Goal: Task Accomplishment & Management: Use online tool/utility

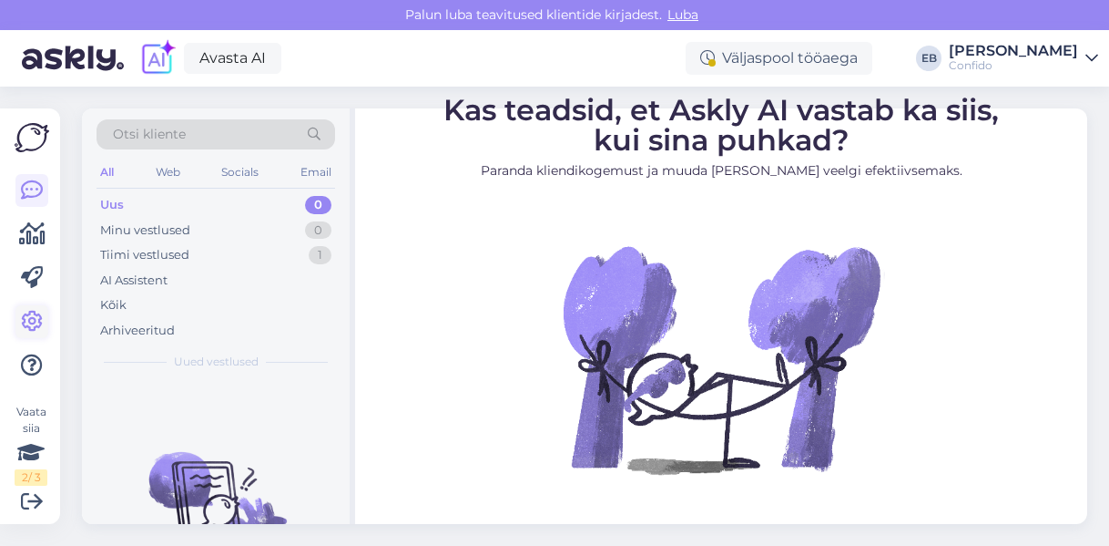
click at [27, 318] on icon at bounding box center [32, 322] width 22 height 22
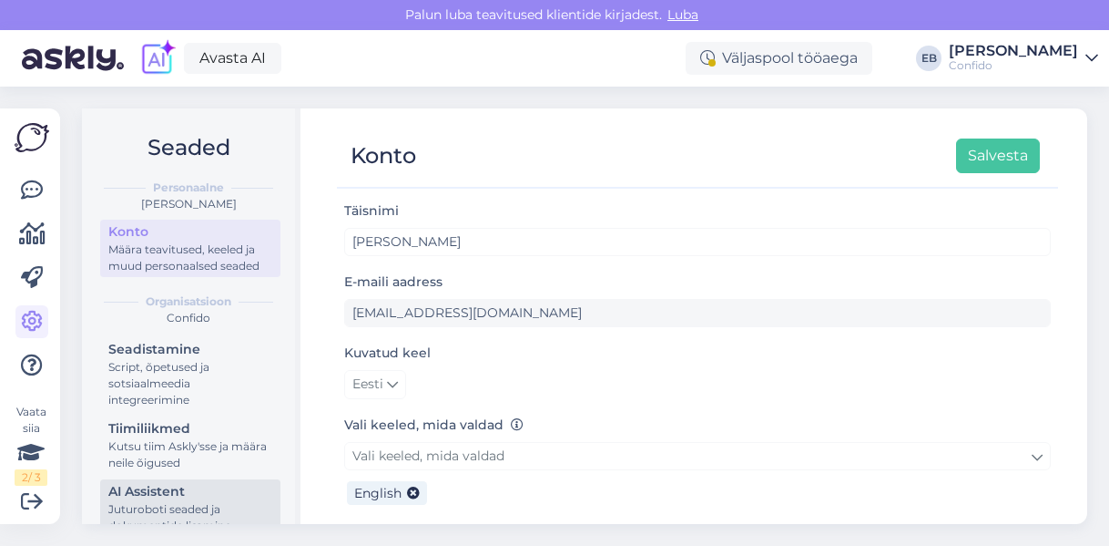
click at [168, 501] on div "AI Assistent" at bounding box center [190, 491] width 164 height 19
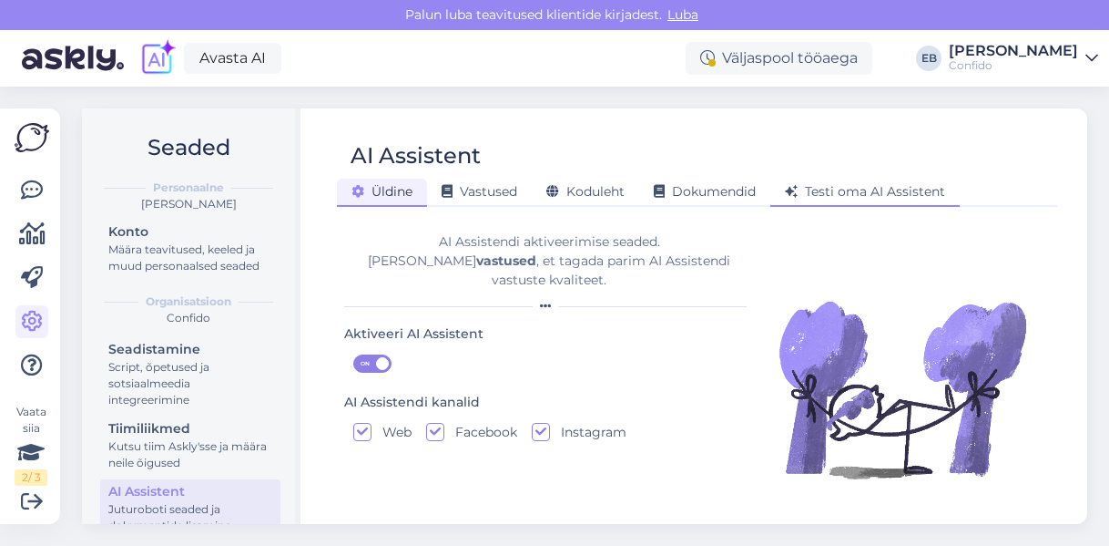
click at [865, 198] on span "Testi oma AI Assistent" at bounding box center [865, 191] width 160 height 16
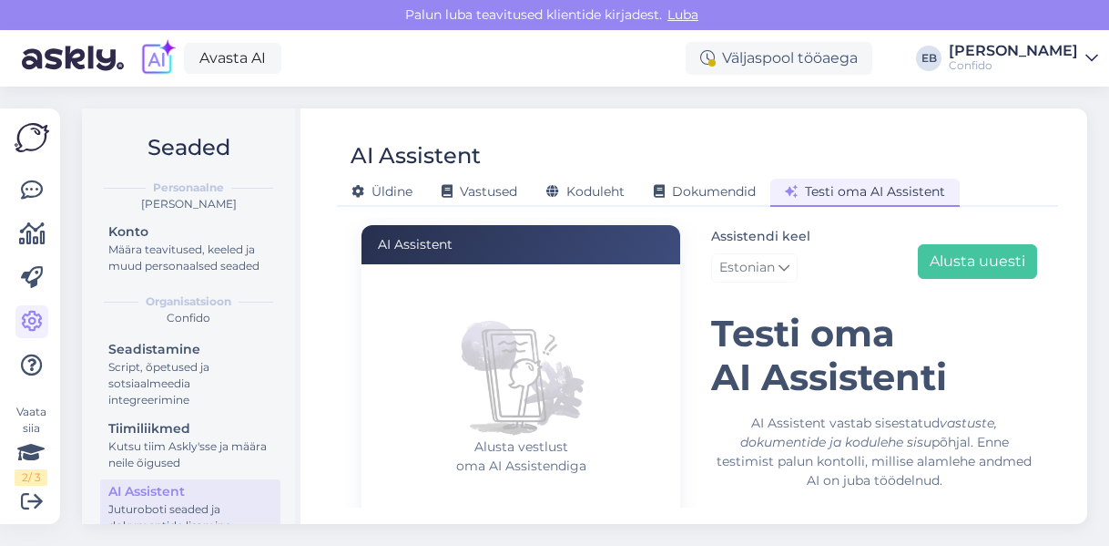
scroll to position [251, 0]
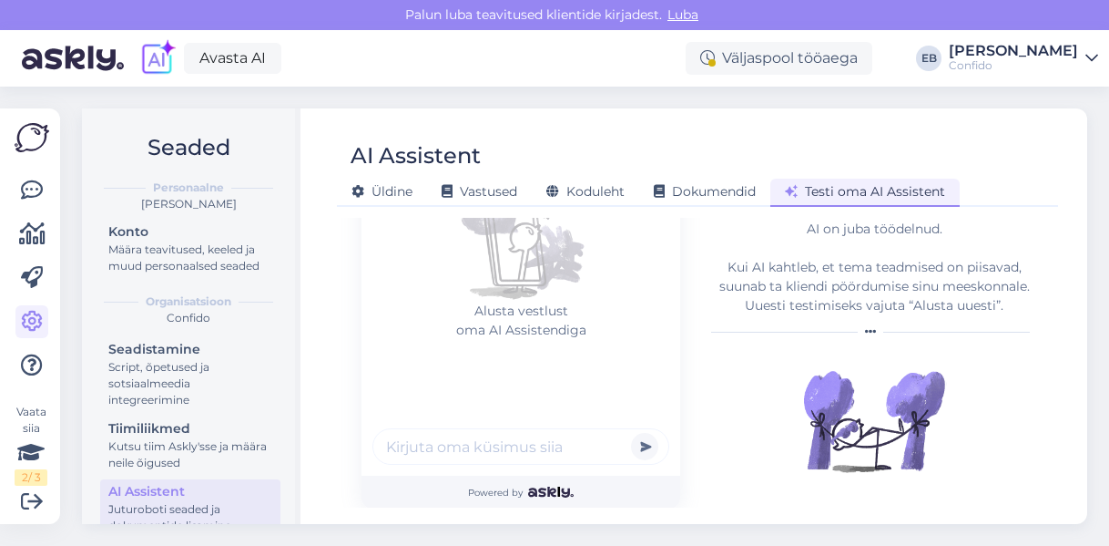
click at [434, 456] on input "text" at bounding box center [521, 446] width 297 height 36
paste input "Sooviksin teada, et kui mul on eelnevalt diagnoositud [MEDICAL_DATA] kuskil tei…"
type input "Sooviksin teada, et kui mul on eelnevalt diagnoositud [MEDICAL_DATA] kuskil tei…"
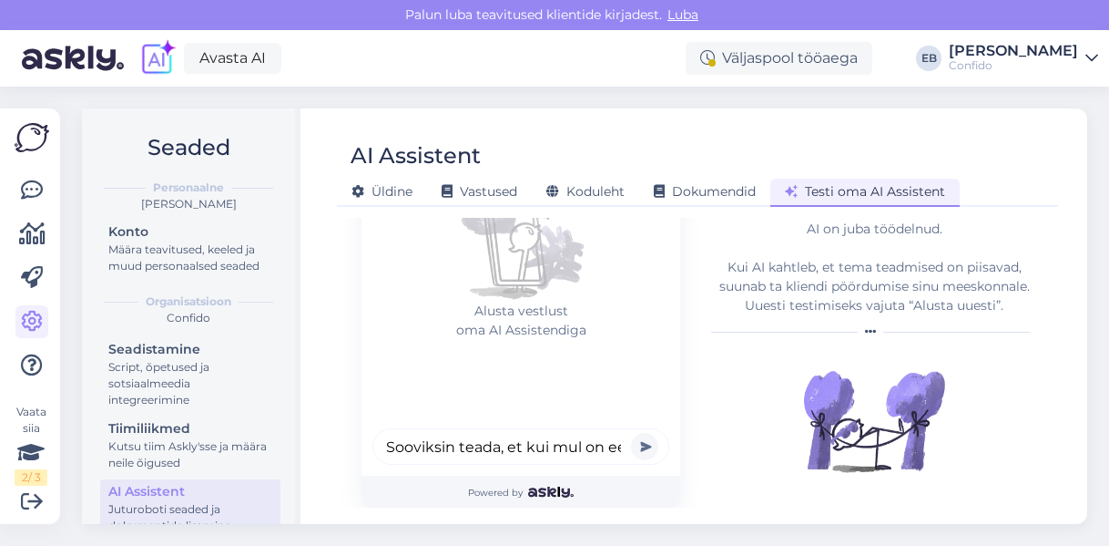
click at [640, 440] on button "submit" at bounding box center [644, 446] width 27 height 27
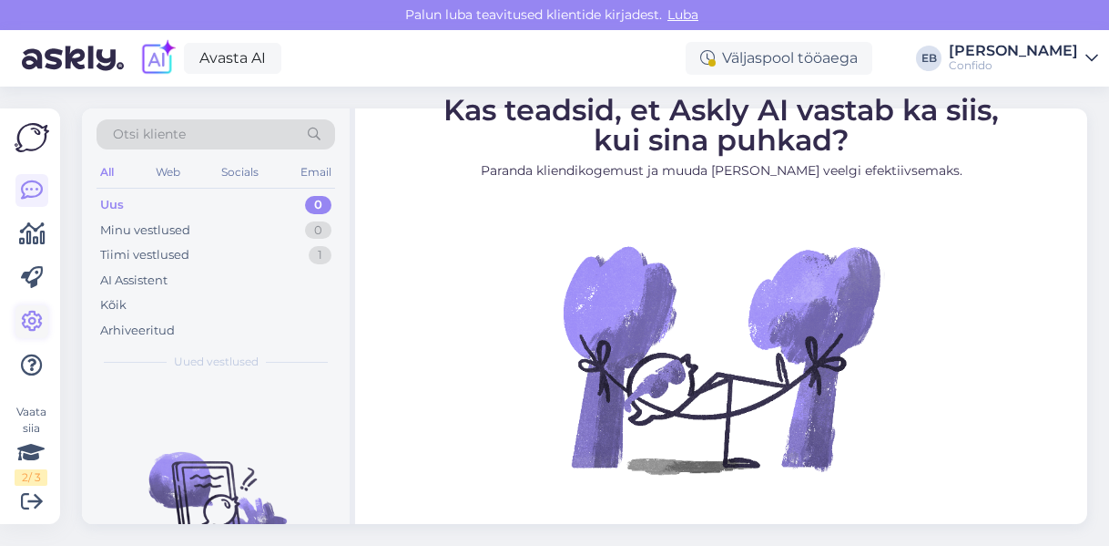
click at [35, 307] on link at bounding box center [31, 321] width 33 height 33
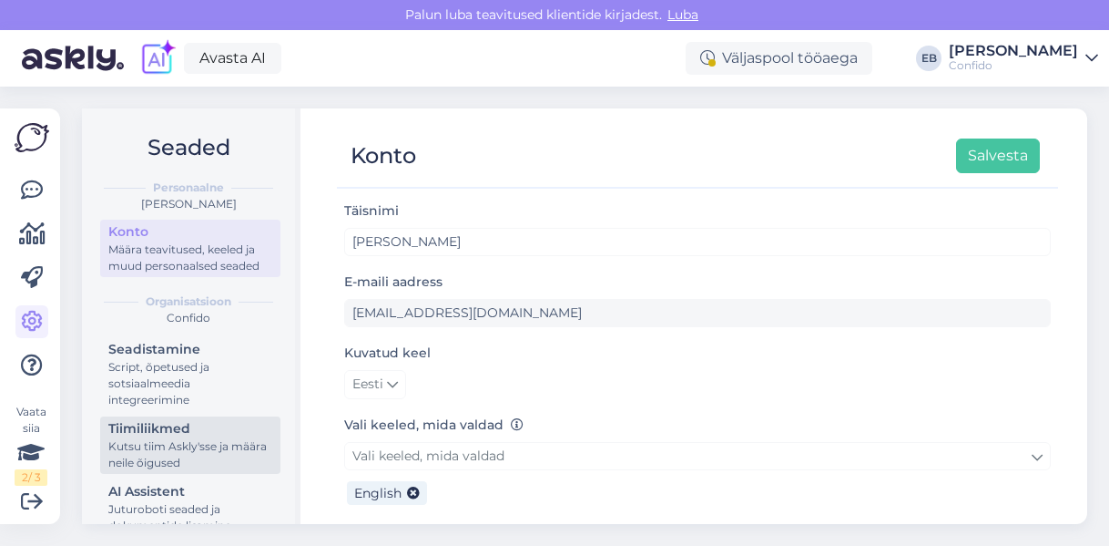
click at [151, 471] on div "Kutsu tiim Askly'sse ja määra neile õigused" at bounding box center [190, 454] width 164 height 33
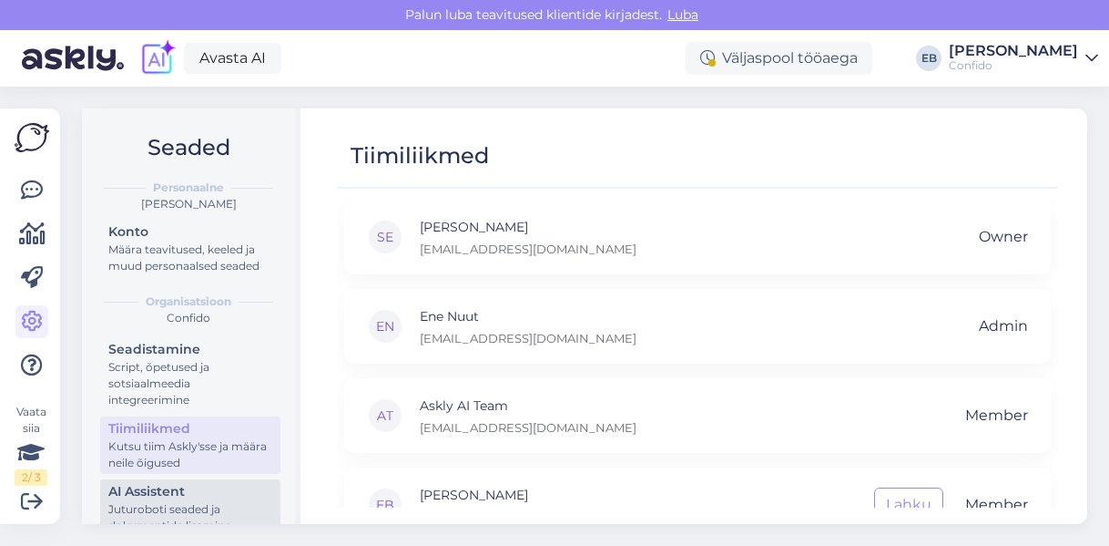
click at [158, 501] on div "AI Assistent" at bounding box center [190, 491] width 164 height 19
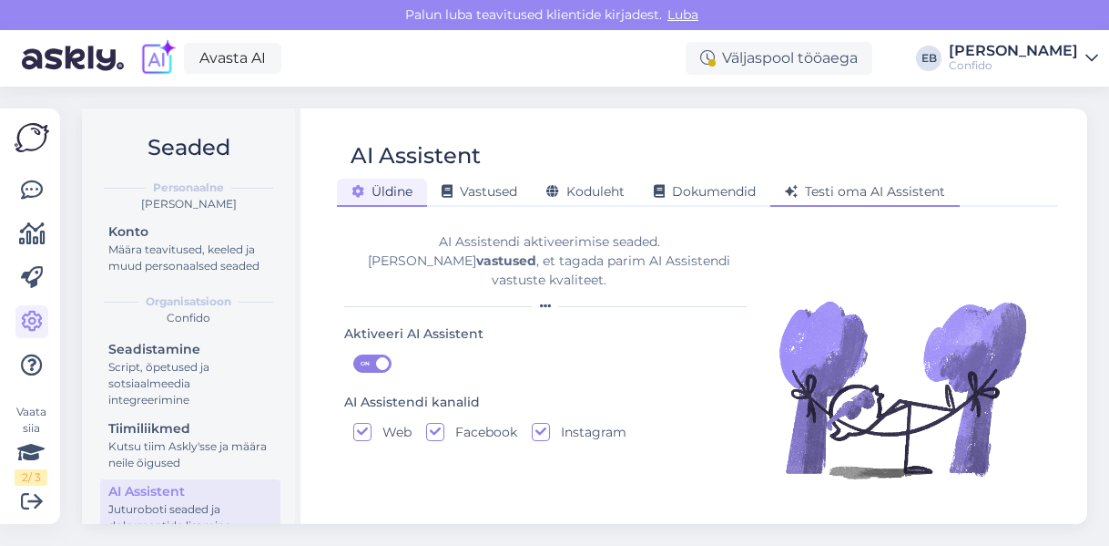
click at [834, 187] on span "Testi oma AI Assistent" at bounding box center [865, 191] width 160 height 16
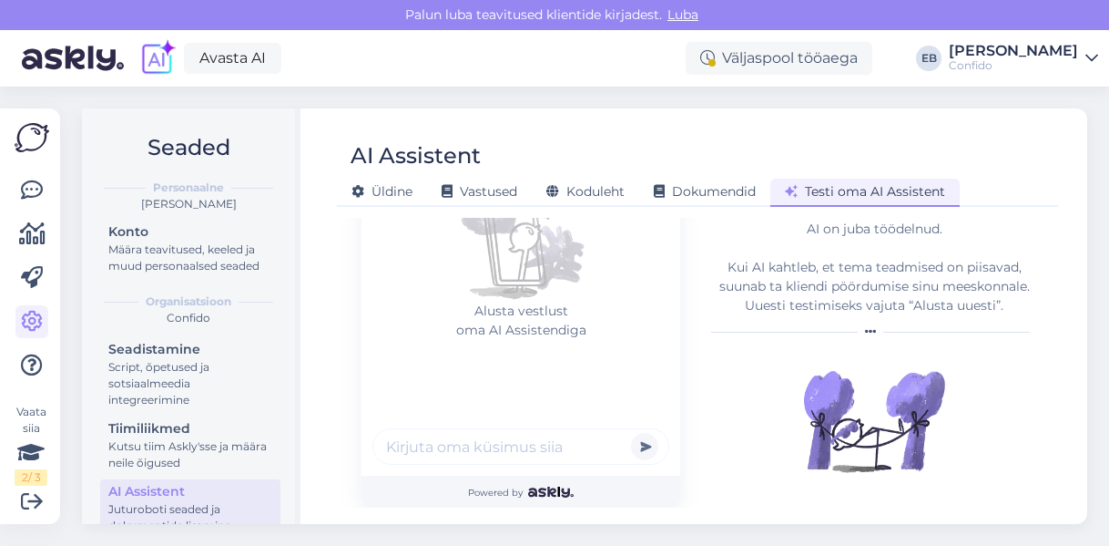
click at [495, 449] on input "text" at bounding box center [521, 446] width 297 height 36
paste input "Kas ma peaksin laborisse mingi moment minema analüüse tegema? 49004230042 Liis …"
click at [424, 444] on input "Kas ma peaksin laborisse mingi moment minema analüüse tegema? 49004230042 Liis …" at bounding box center [521, 446] width 297 height 36
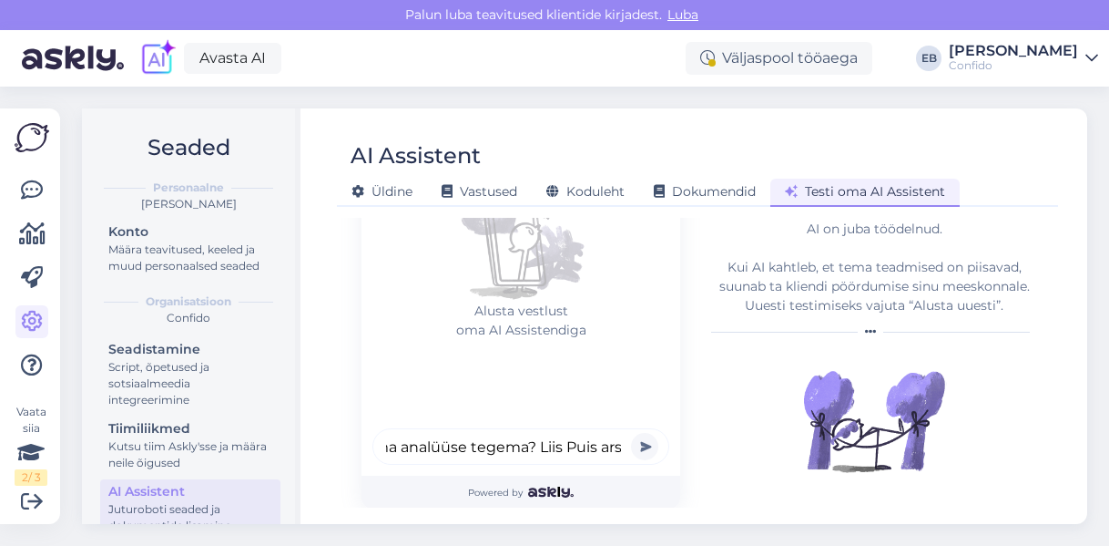
type input "Kas ma peaksin laborisse mingi moment minema analüüse tegema? Liis Puis arst"
click at [638, 451] on button "submit" at bounding box center [644, 446] width 27 height 27
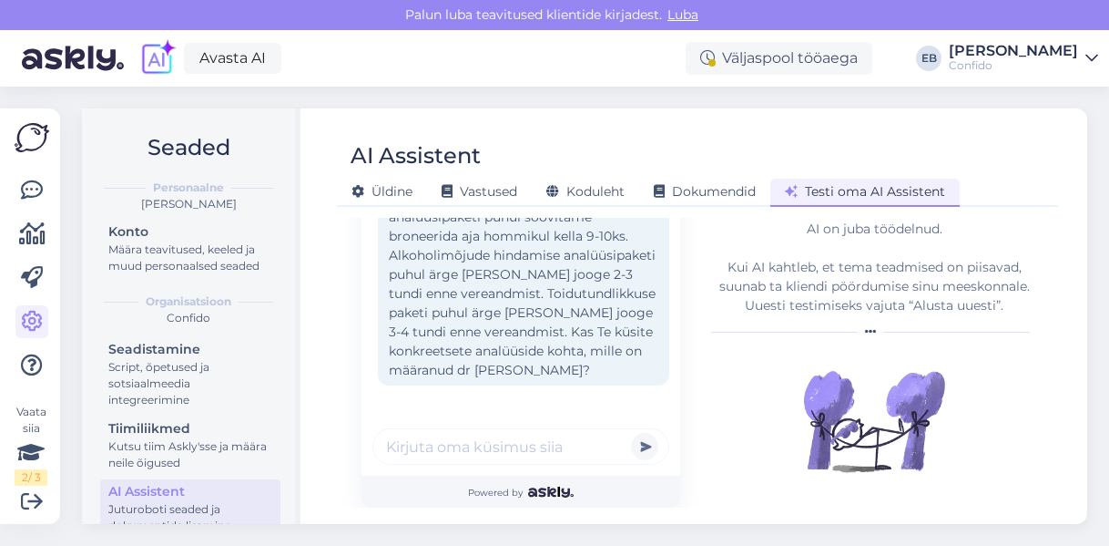
scroll to position [246, 0]
